Goal: Task Accomplishment & Management: Manage account settings

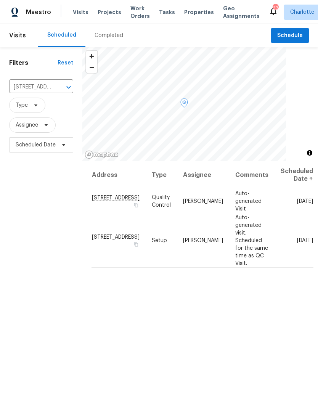
click at [0, 0] on icon at bounding box center [0, 0] width 0 height 0
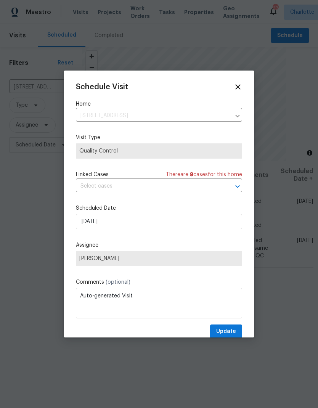
click at [181, 206] on div "Schedule Visit Home [STREET_ADDRESS] ​ Visit Type Quality Control Linked Cases …" at bounding box center [159, 211] width 166 height 256
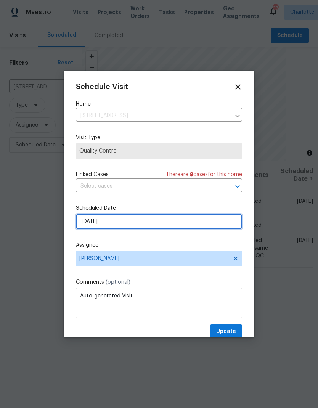
click at [183, 223] on input "[DATE]" at bounding box center [159, 221] width 166 height 15
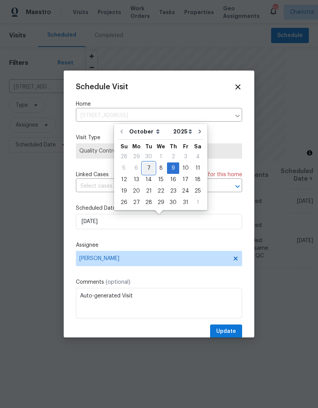
click at [149, 167] on div "7" at bounding box center [149, 168] width 12 height 11
type input "[DATE]"
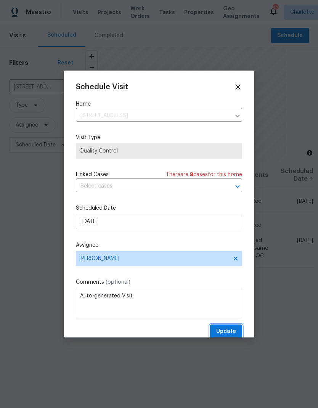
click at [230, 335] on span "Update" at bounding box center [226, 332] width 20 height 10
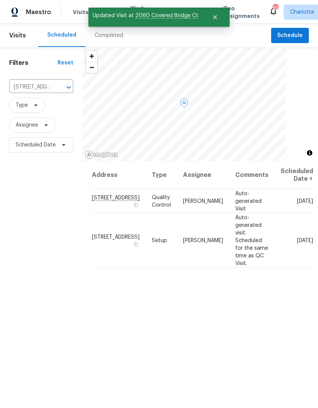
click at [0, 0] on div at bounding box center [0, 0] width 0 height 0
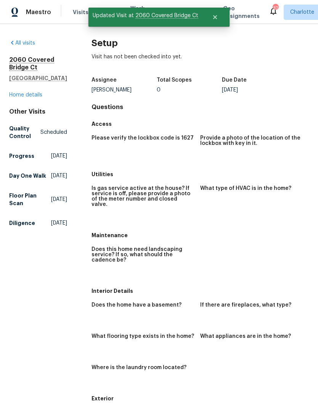
click at [28, 45] on link "All visits" at bounding box center [22, 42] width 26 height 5
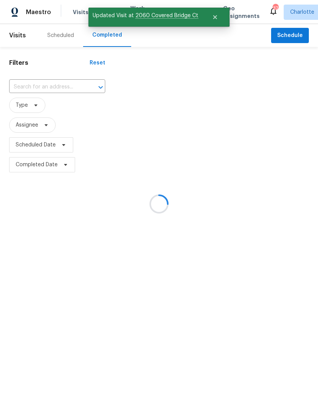
click at [60, 40] on div at bounding box center [159, 204] width 318 height 408
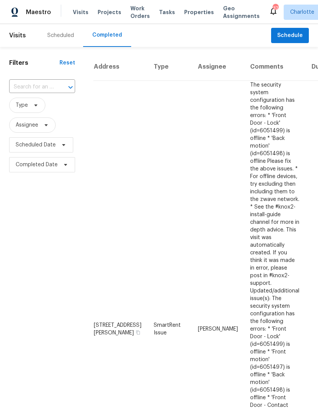
click at [64, 34] on div "Scheduled" at bounding box center [60, 36] width 27 height 8
